Goal: Task Accomplishment & Management: Manage account settings

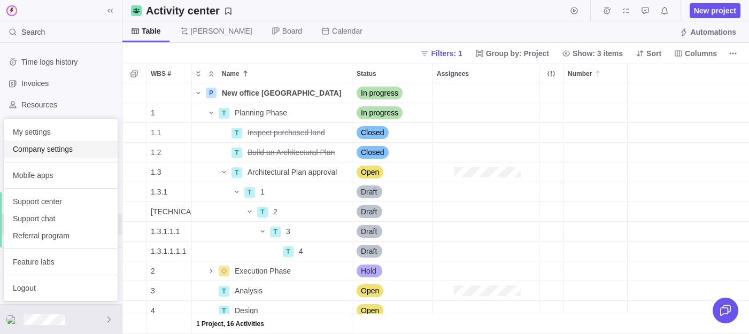
scroll to position [251, 626]
click at [58, 148] on span "Company settings" at bounding box center [61, 149] width 96 height 11
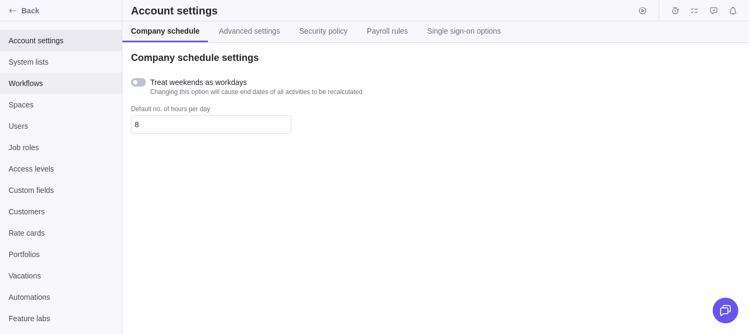
click at [24, 74] on div "Workflows" at bounding box center [61, 83] width 122 height 21
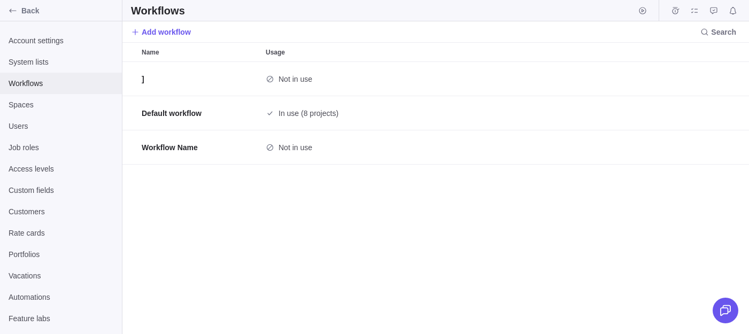
scroll to position [272, 626]
click at [731, 74] on span "Delete" at bounding box center [725, 79] width 15 height 15
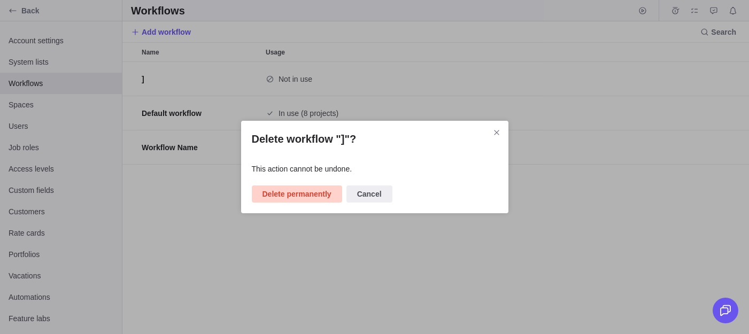
click at [279, 190] on span "Delete permanently" at bounding box center [296, 194] width 69 height 13
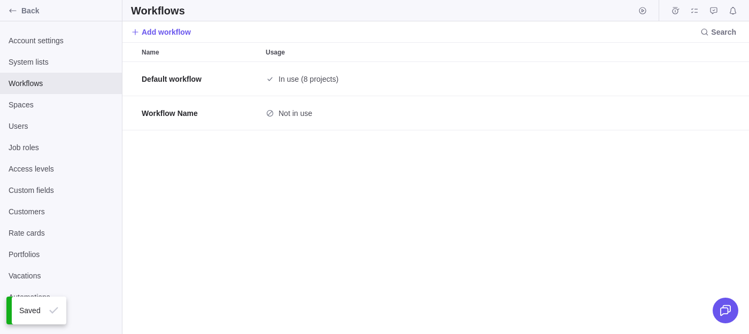
click at [287, 158] on div "Default workflow In use (8 projects) Workflow Name Not in use" at bounding box center [435, 198] width 626 height 272
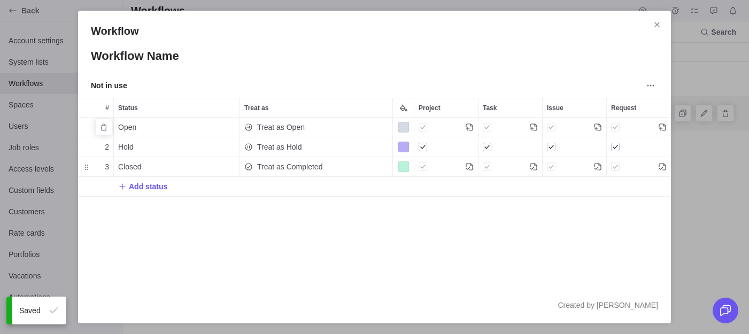
scroll to position [169, 593]
click at [287, 172] on span "Treat as Completed" at bounding box center [289, 166] width 65 height 11
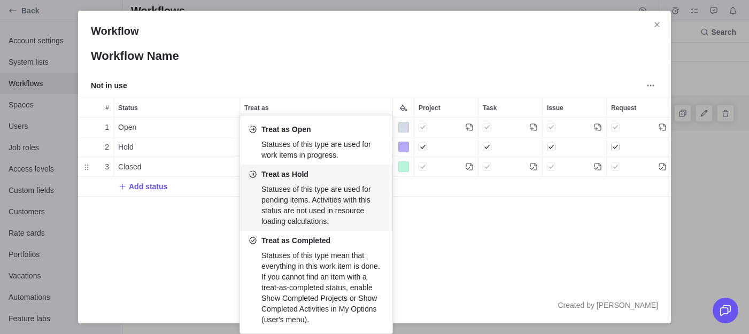
click at [465, 240] on div "Workflow Workflow Name Not in use # Status Treat as Project Task Issue Request …" at bounding box center [374, 167] width 749 height 334
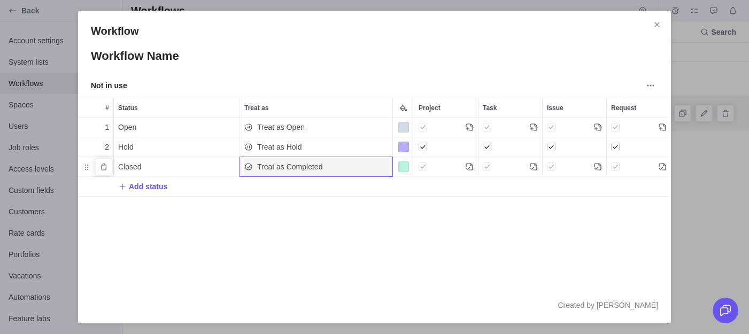
click at [317, 168] on span "Treat as Completed" at bounding box center [289, 166] width 65 height 11
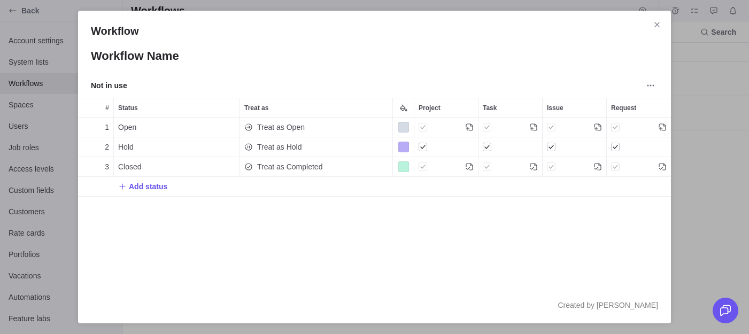
scroll to position [169, 593]
